Goal: Communication & Community: Answer question/provide support

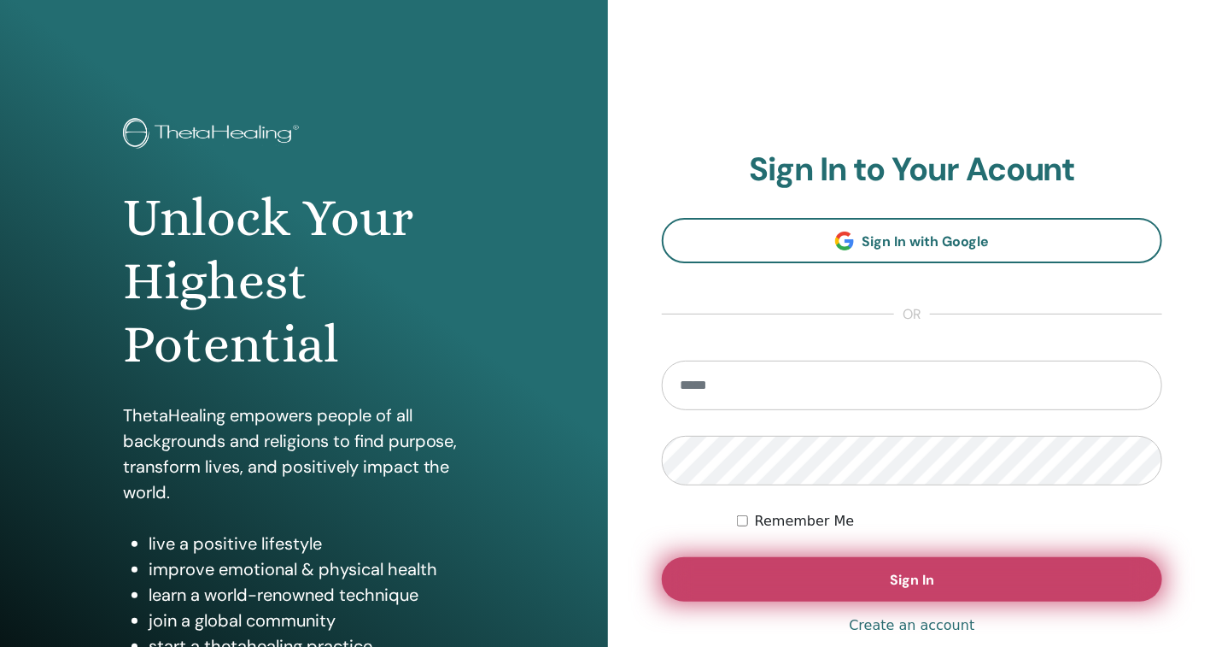
type input "**********"
click at [935, 590] on button "Sign In" at bounding box center [912, 579] width 501 height 44
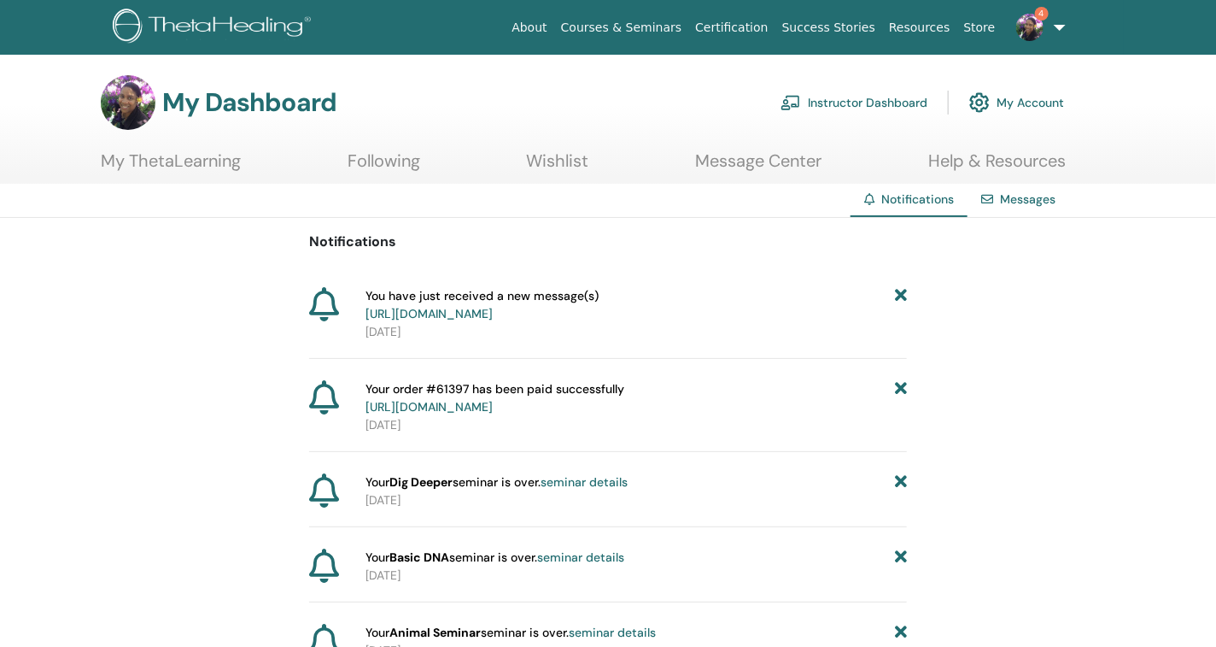
click at [1057, 29] on link "4" at bounding box center [1038, 27] width 70 height 55
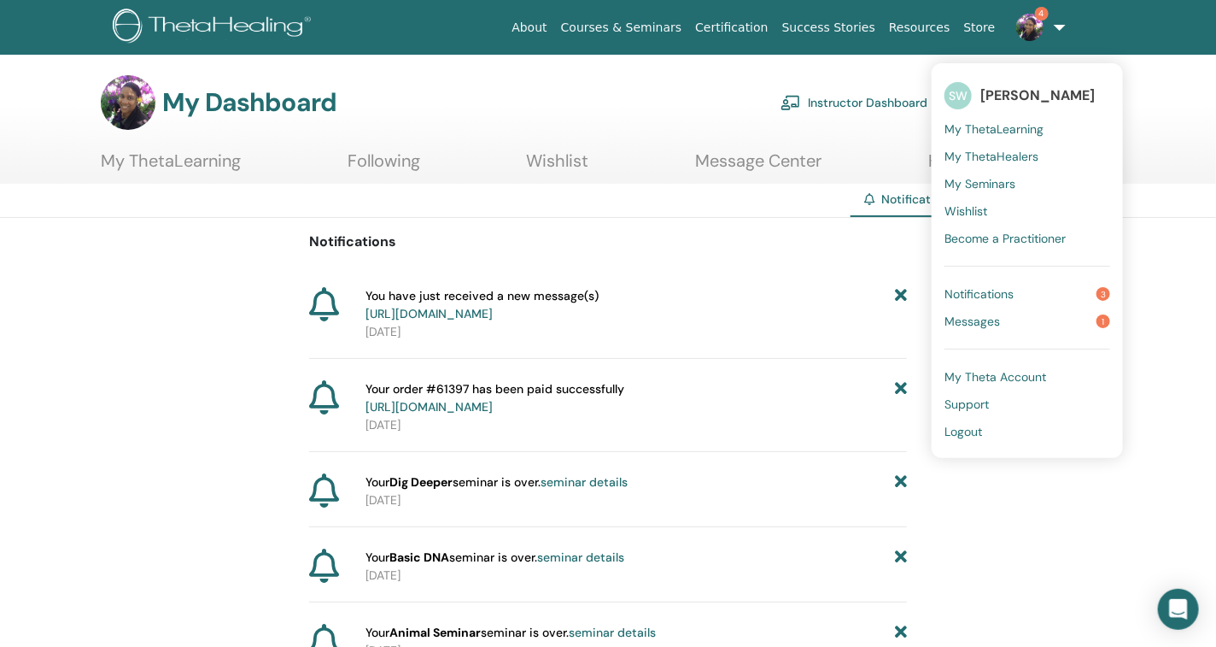
click at [992, 321] on span "Messages" at bounding box center [973, 320] width 56 height 15
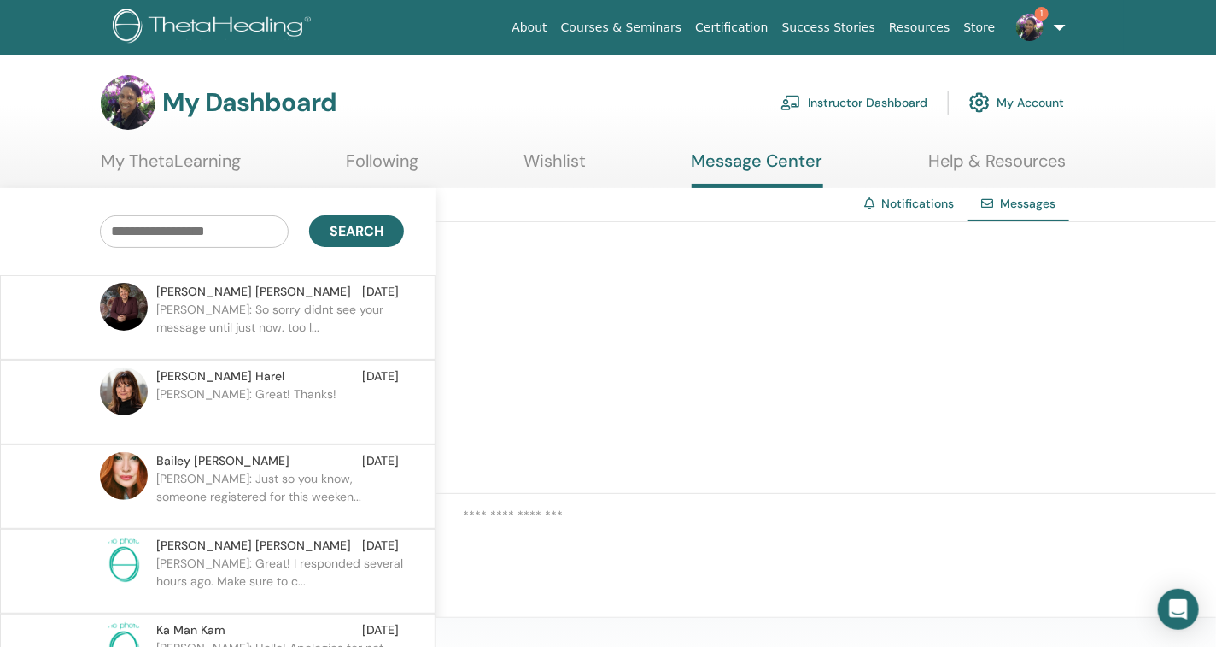
click at [282, 301] on p "Lynne: So sorry didnt see your message until just now. too l..." at bounding box center [280, 326] width 248 height 51
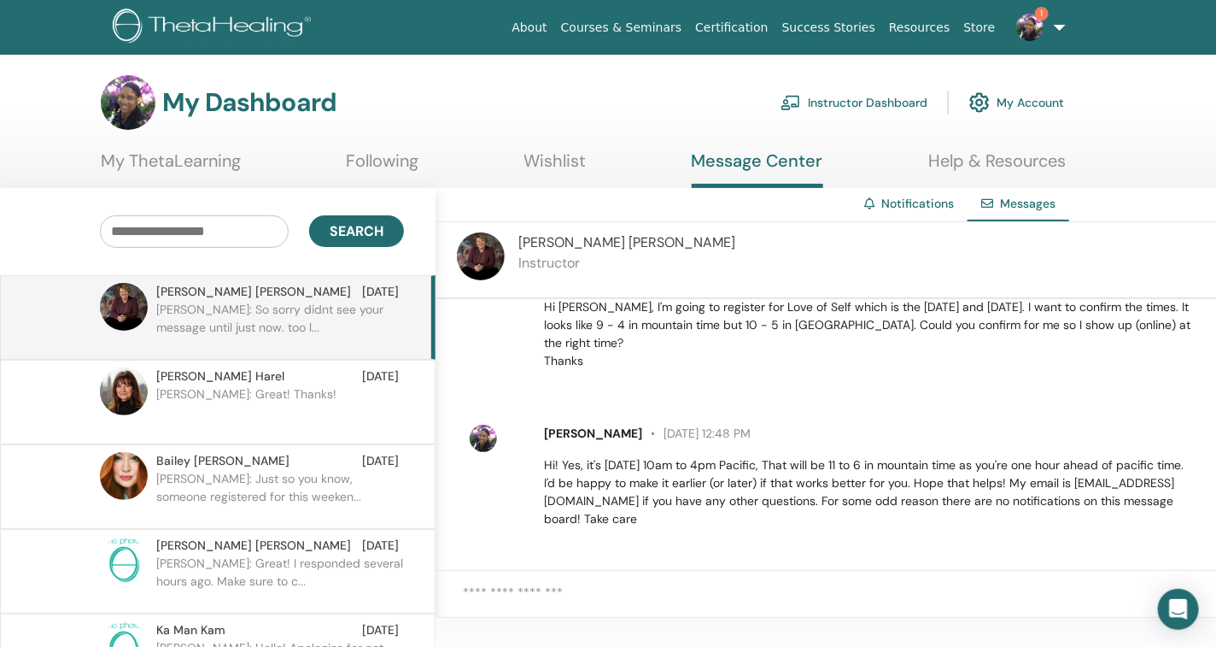
scroll to position [493, 0]
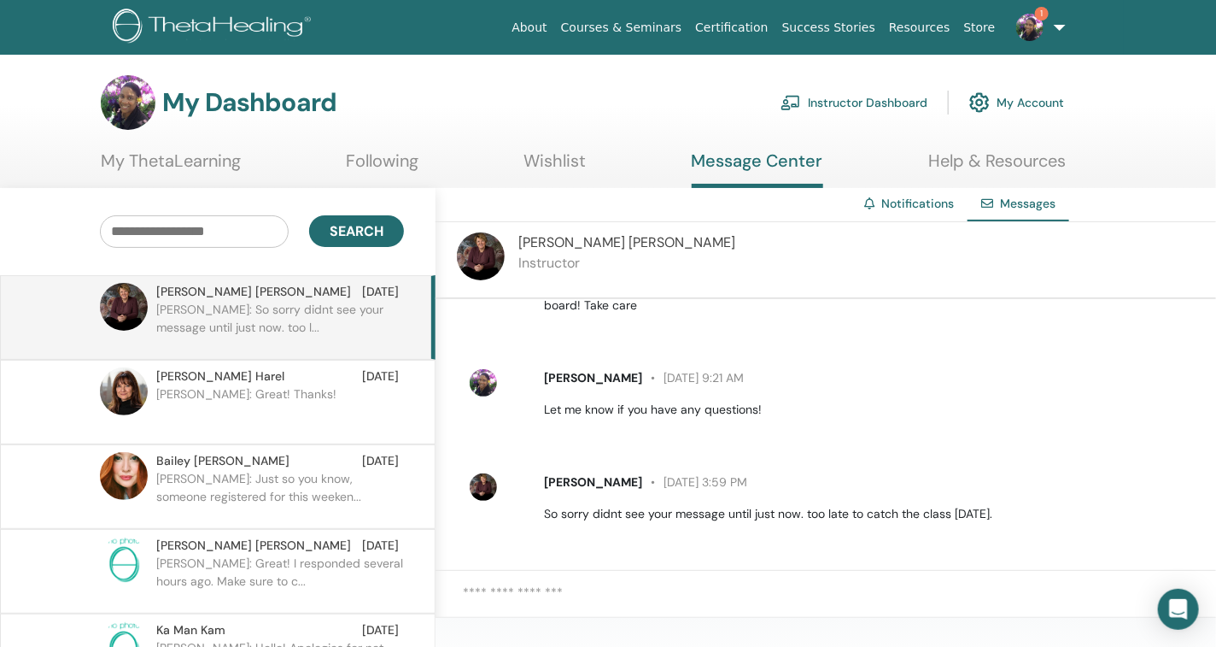
click at [577, 592] on textarea at bounding box center [839, 603] width 753 height 40
click at [585, 597] on textarea at bounding box center [839, 603] width 753 height 40
click at [1038, 594] on textarea "**********" at bounding box center [839, 603] width 753 height 40
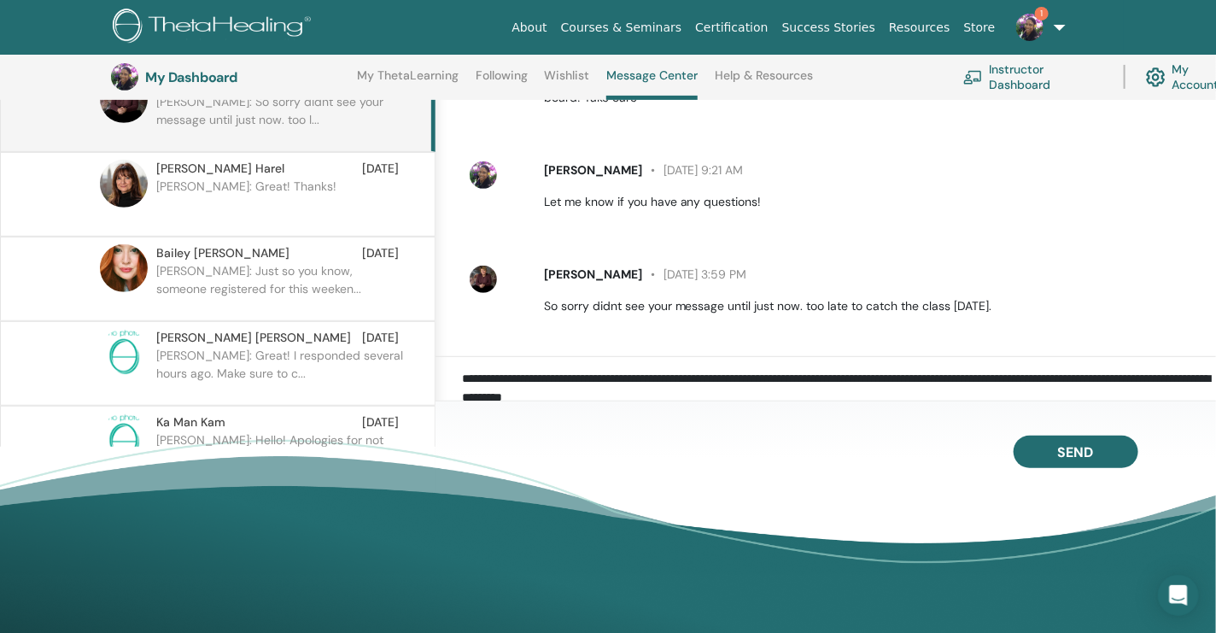
type textarea "**********"
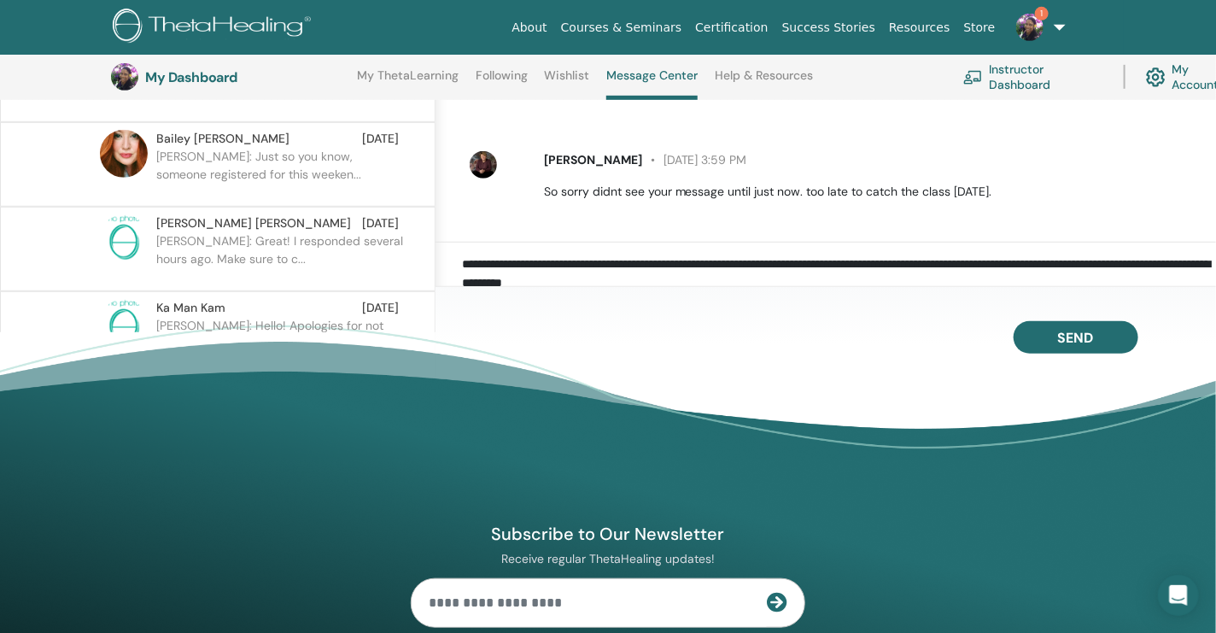
click at [1080, 454] on div "Subscribe to Our Newsletter Receive regular ThetaHealing updates! Theta Healing…" at bounding box center [608, 632] width 1025 height 464
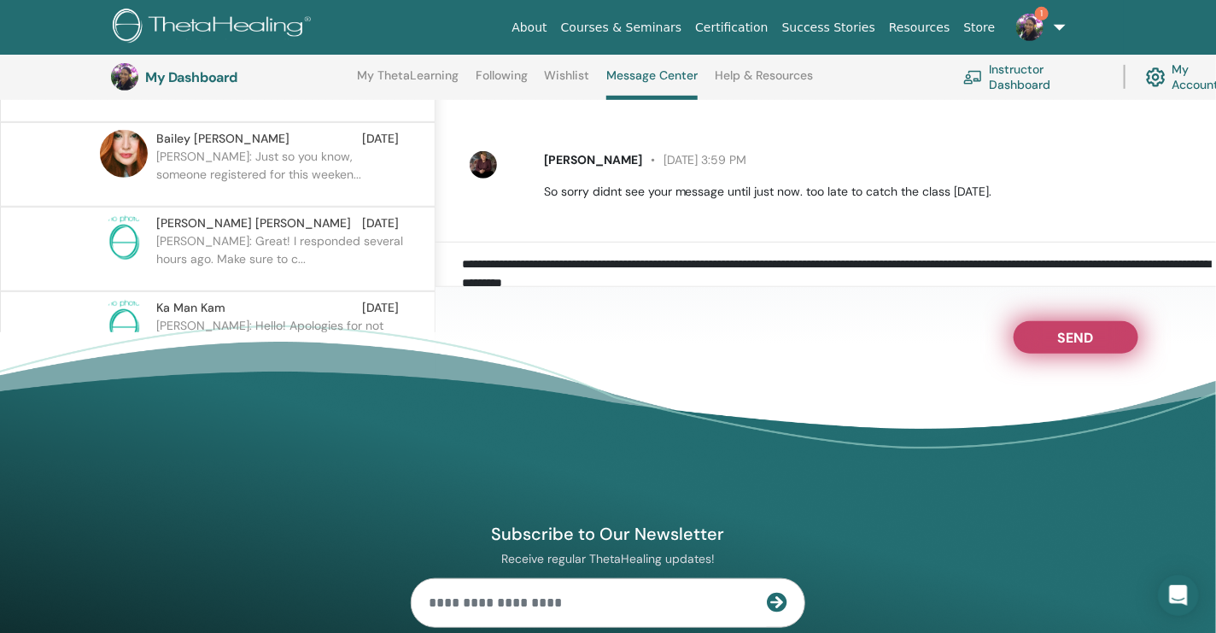
click at [1033, 351] on button "Send" at bounding box center [1076, 337] width 125 height 32
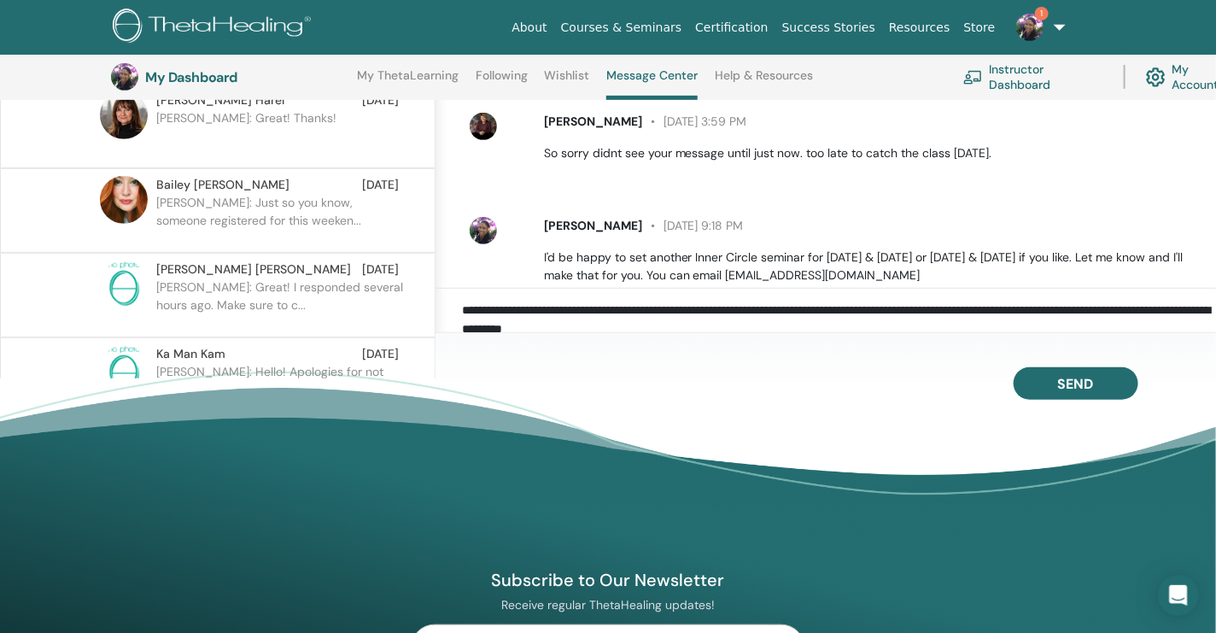
scroll to position [616, 0]
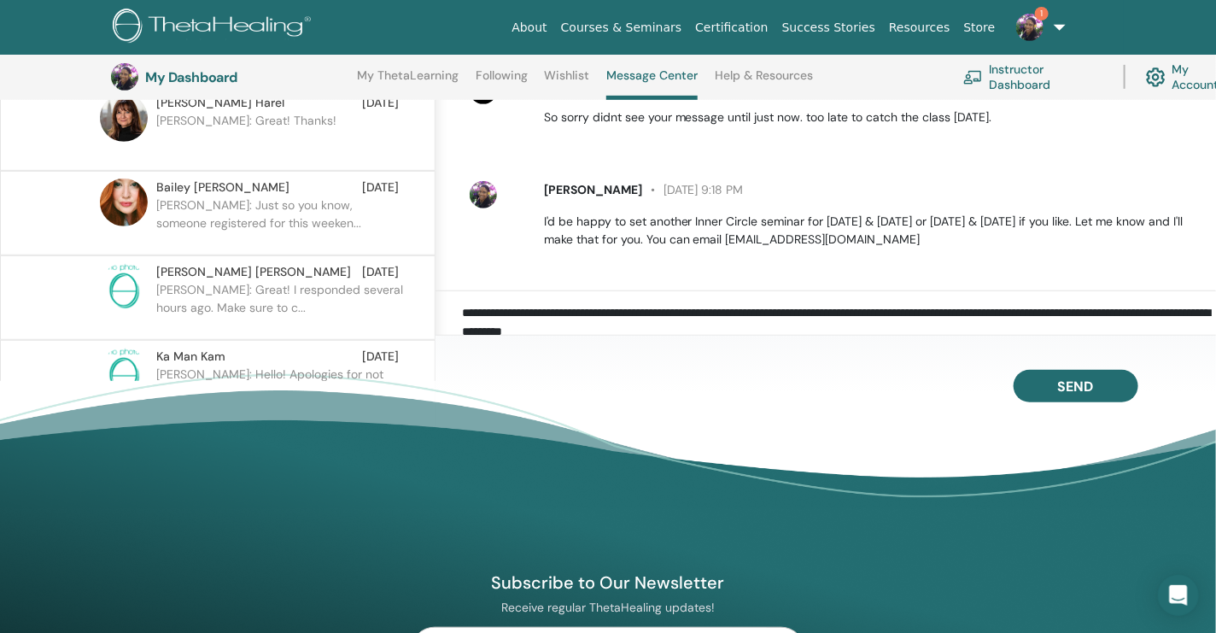
click at [1019, 73] on link "Instructor Dashboard" at bounding box center [1033, 77] width 140 height 38
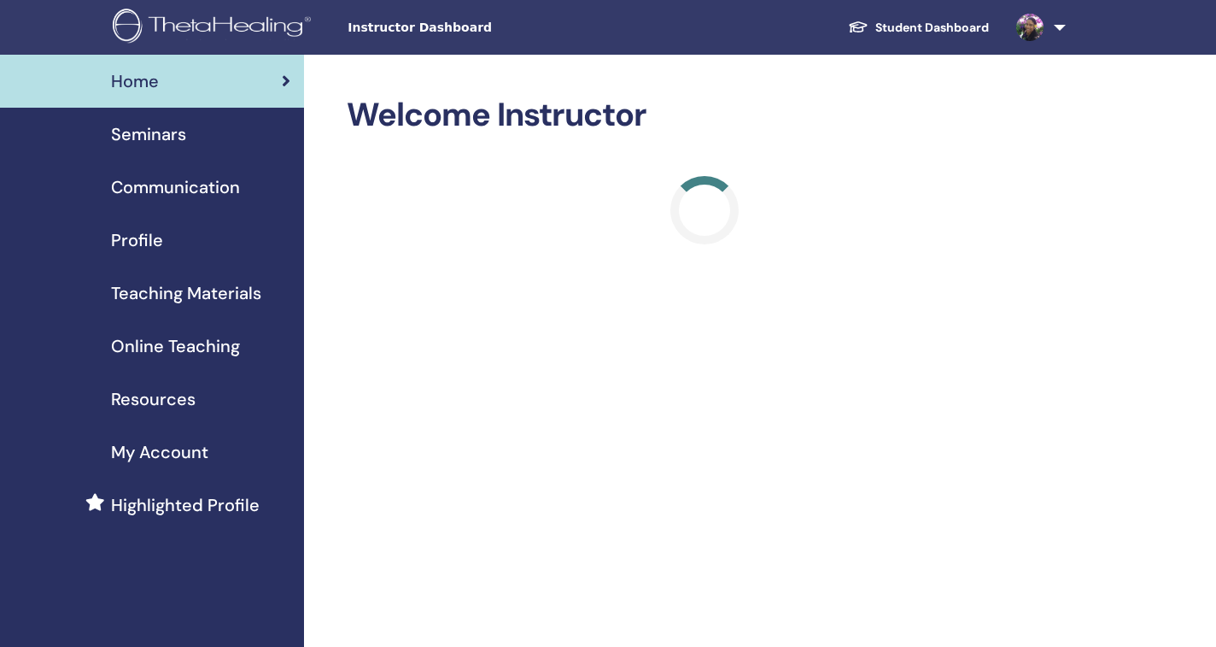
click at [174, 140] on span "Seminars" at bounding box center [148, 134] width 75 height 26
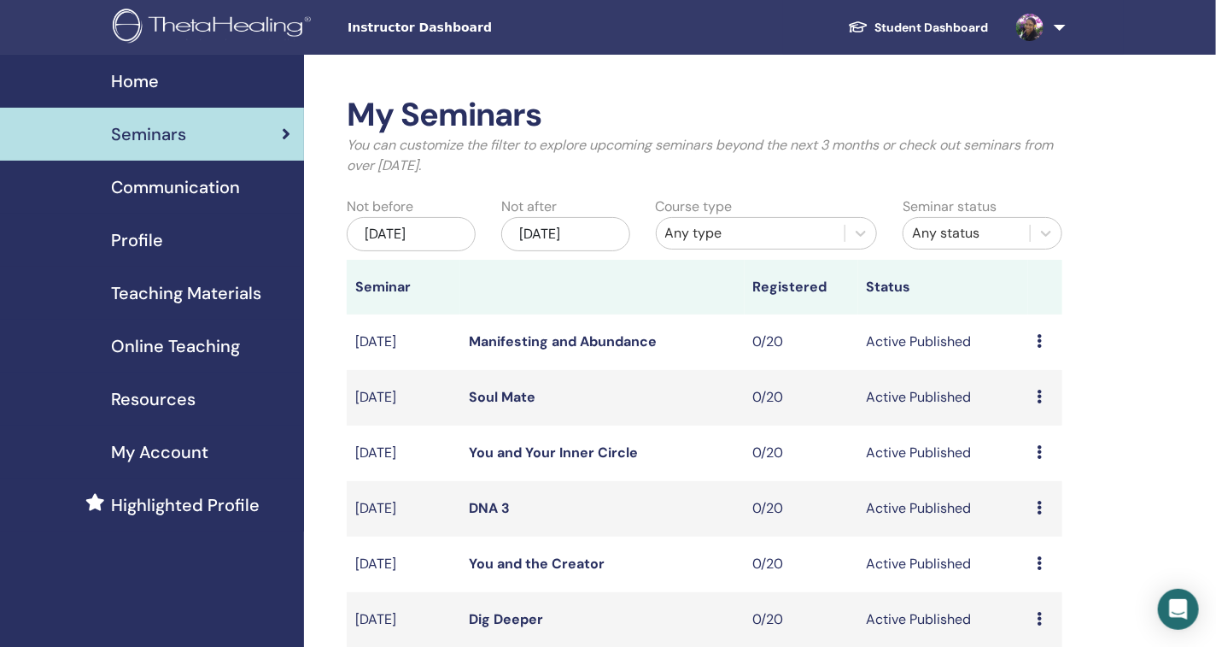
click at [1057, 26] on link at bounding box center [1038, 27] width 70 height 55
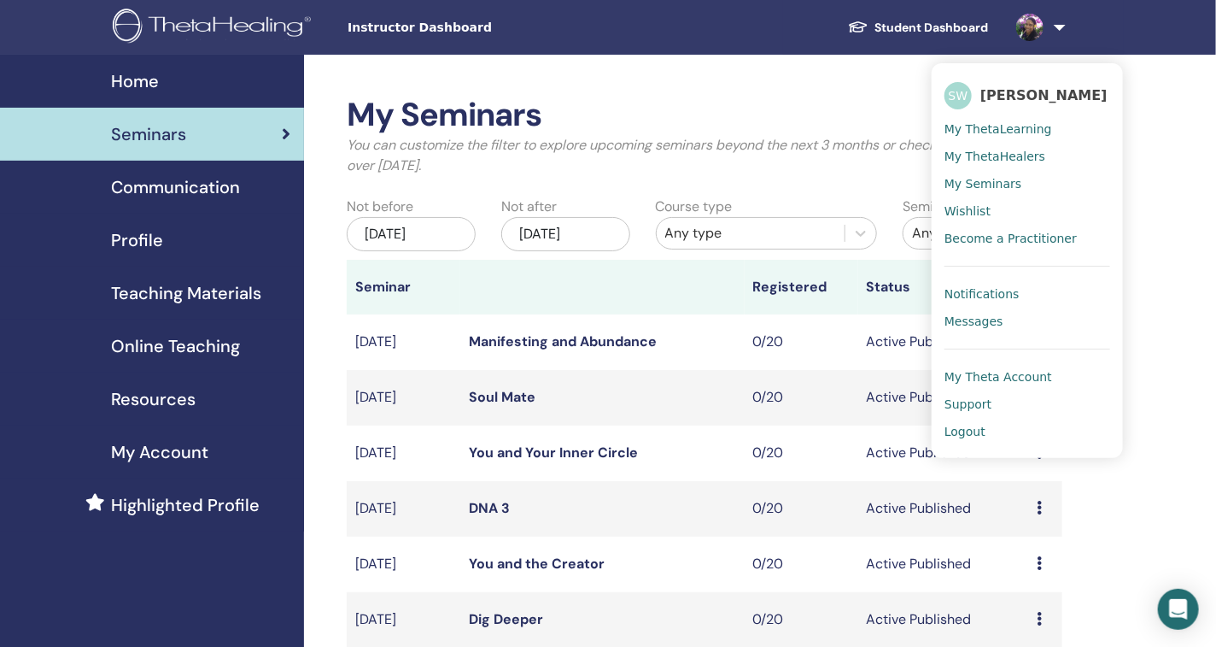
click at [990, 291] on span "Notifications" at bounding box center [982, 293] width 75 height 15
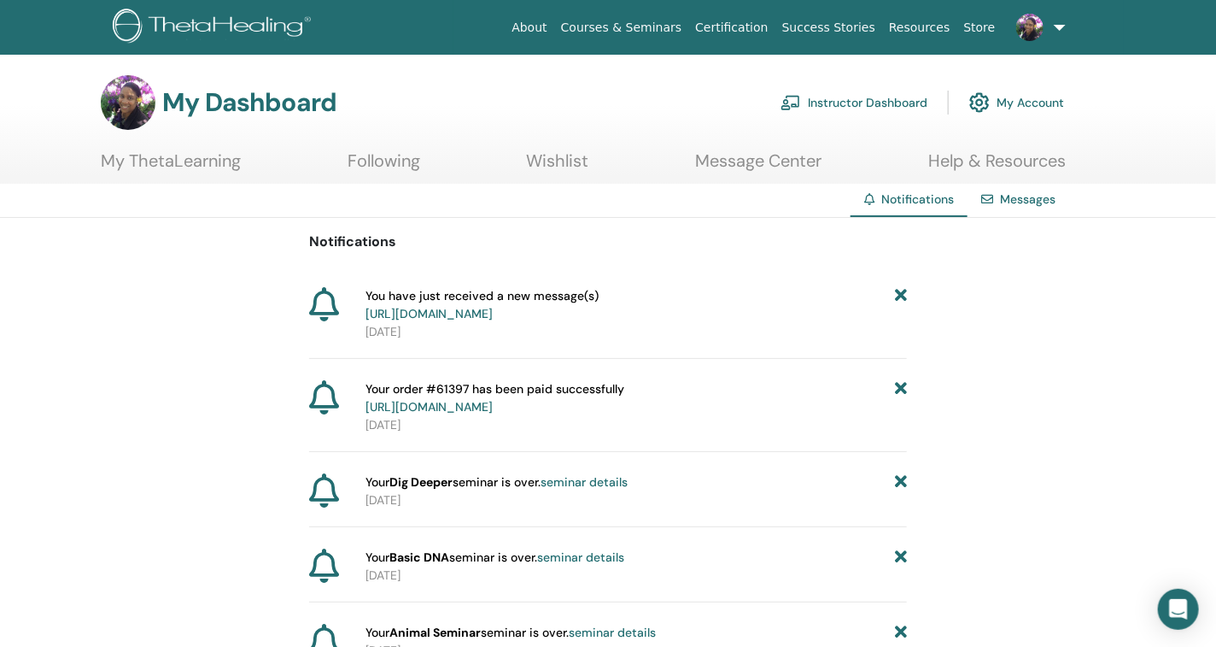
click at [852, 94] on link "Instructor Dashboard" at bounding box center [854, 103] width 147 height 38
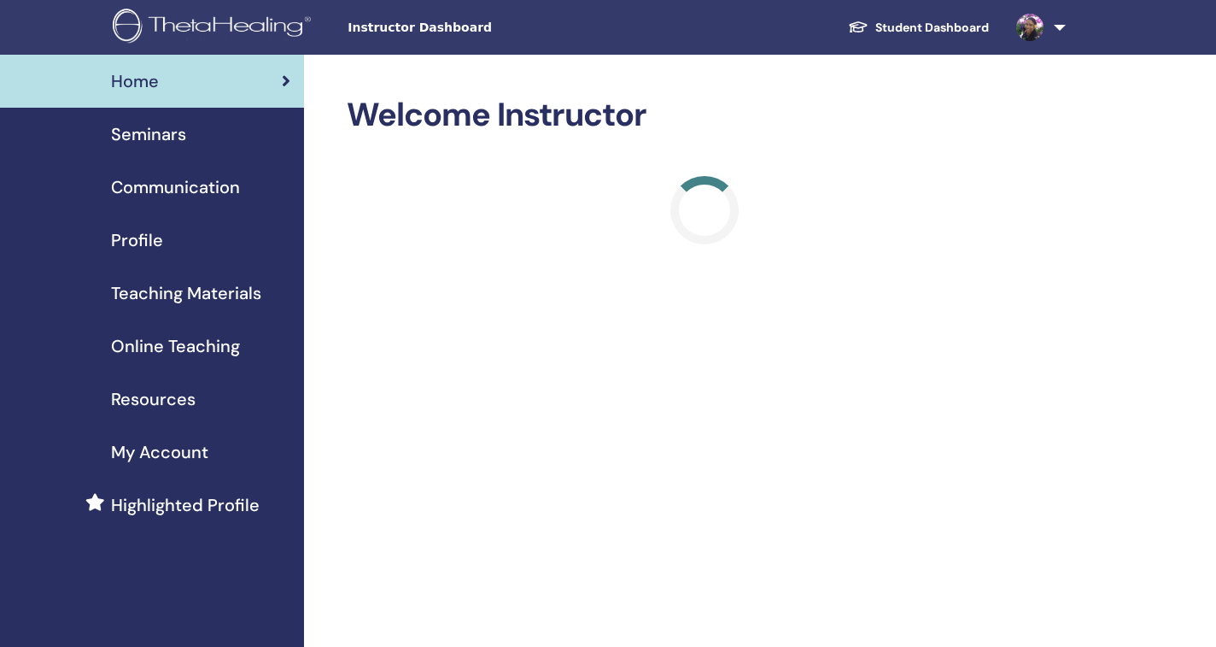
click at [159, 131] on span "Seminars" at bounding box center [148, 134] width 75 height 26
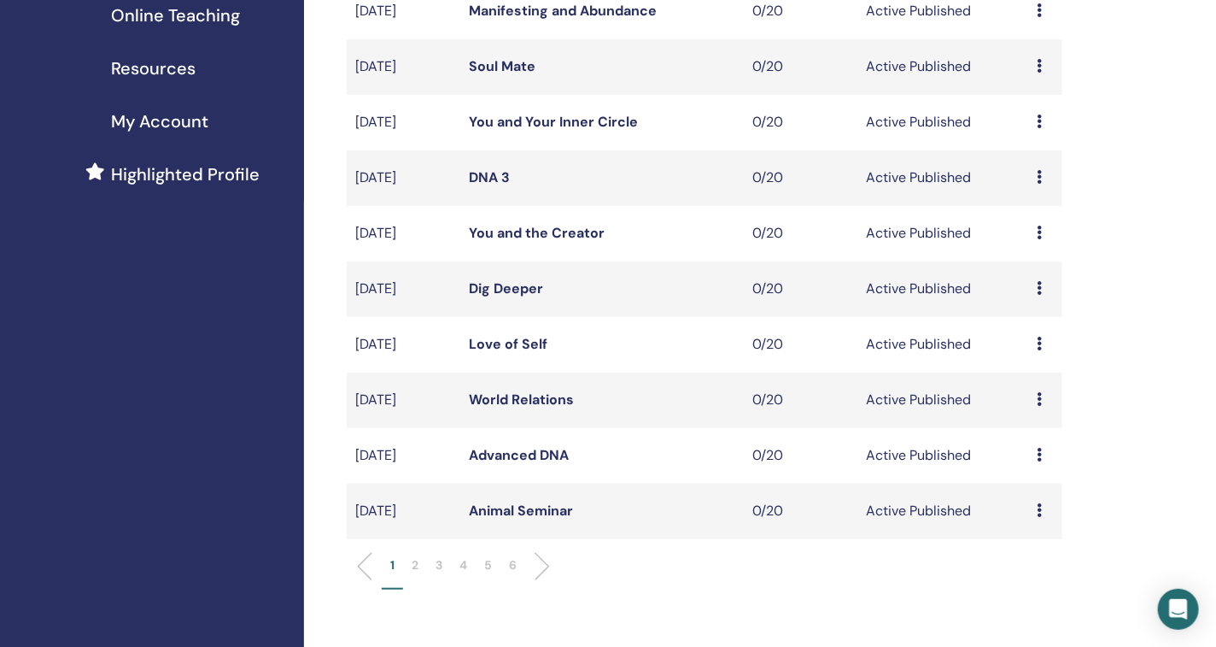
scroll to position [688, 0]
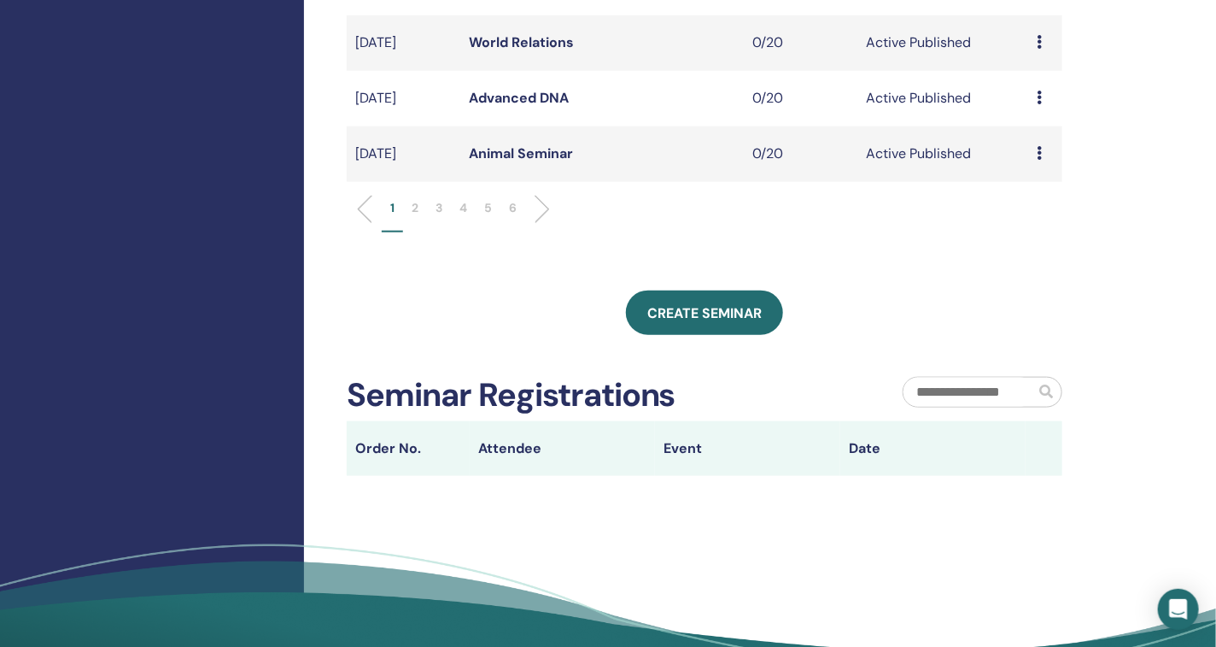
click at [413, 208] on p "2" at bounding box center [415, 208] width 7 height 18
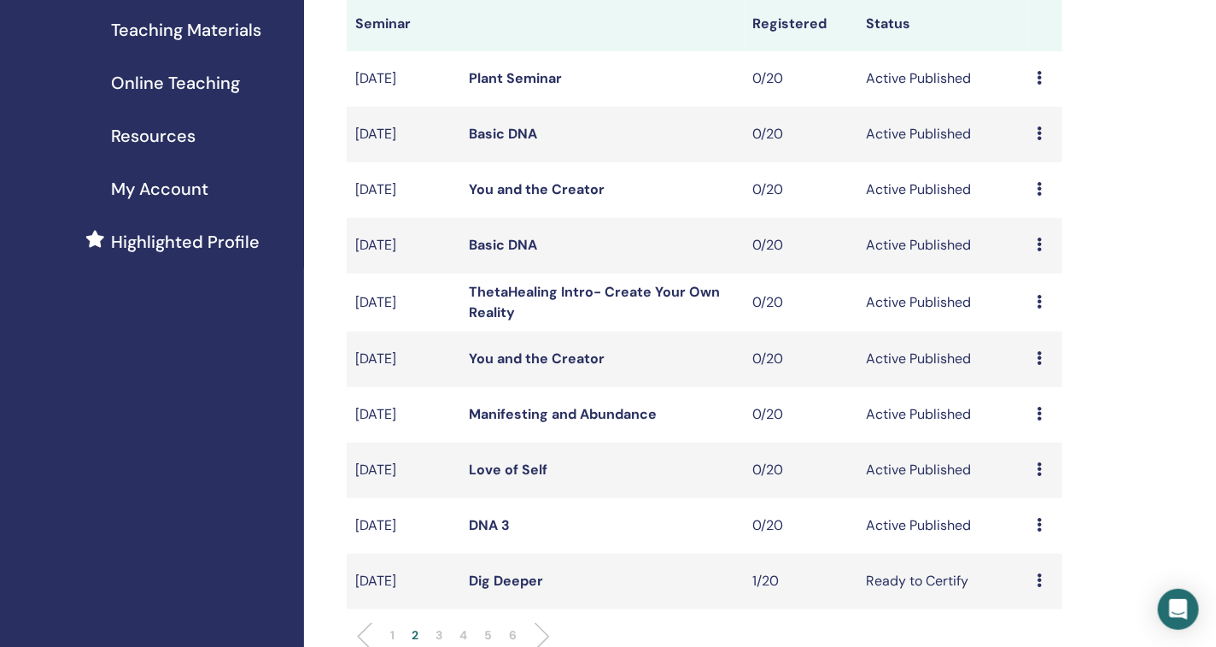
scroll to position [236, 0]
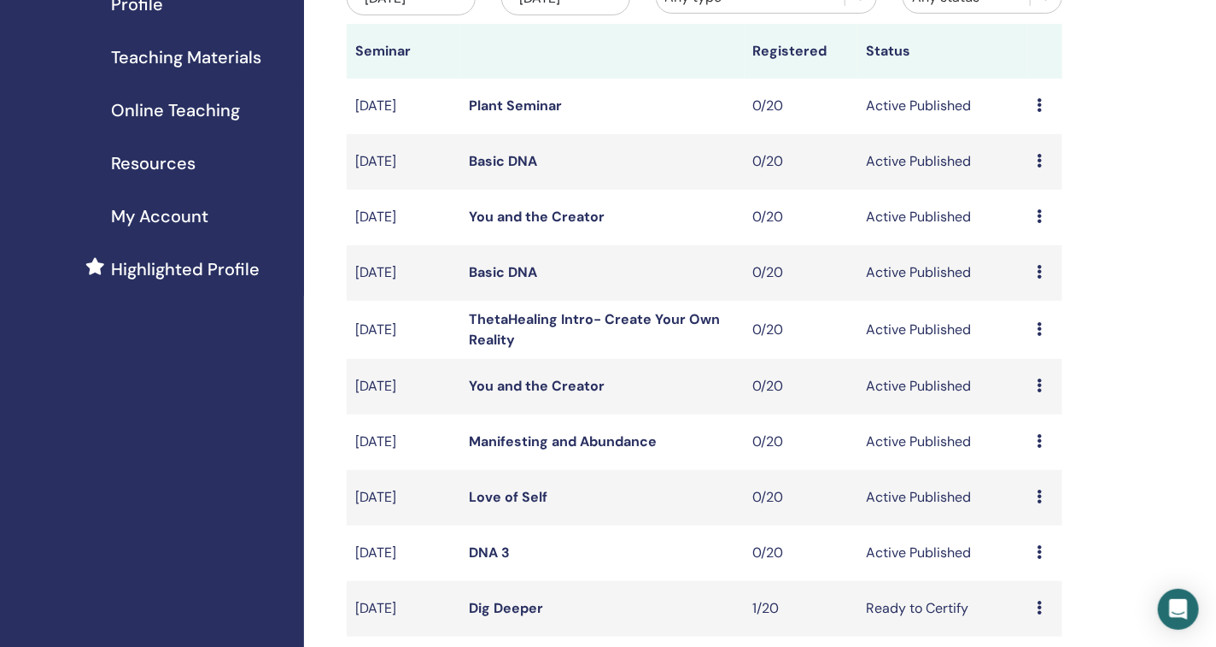
click at [1039, 383] on icon at bounding box center [1039, 385] width 5 height 14
click at [1025, 476] on p "Cancel" at bounding box center [1035, 475] width 65 height 20
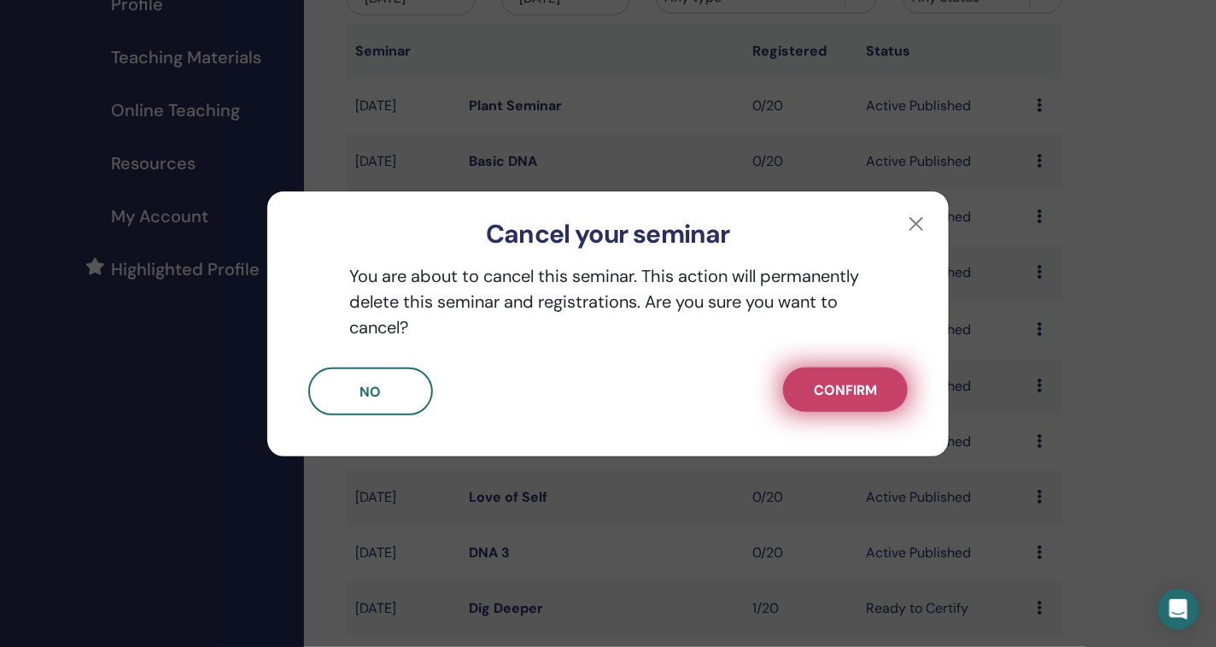
click at [881, 395] on button "Confirm" at bounding box center [845, 389] width 125 height 44
